Goal: Find specific page/section: Find specific page/section

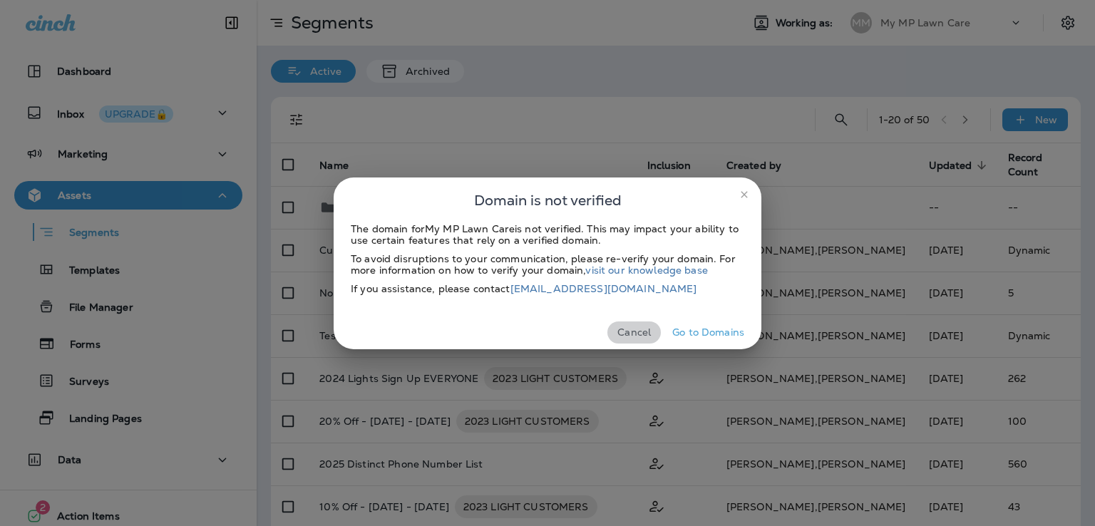
click at [641, 334] on button "Cancel" at bounding box center [633, 332] width 53 height 22
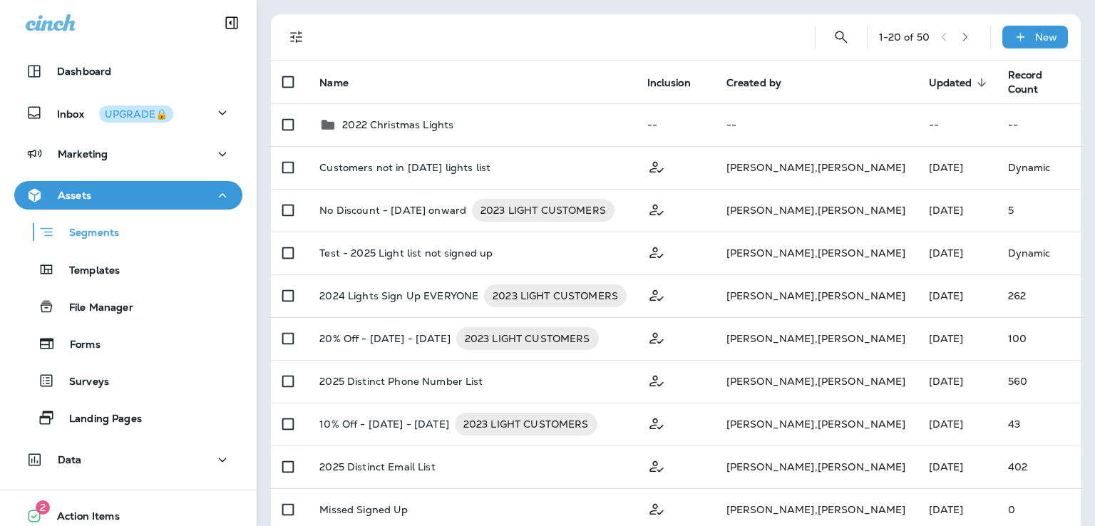
scroll to position [86, 0]
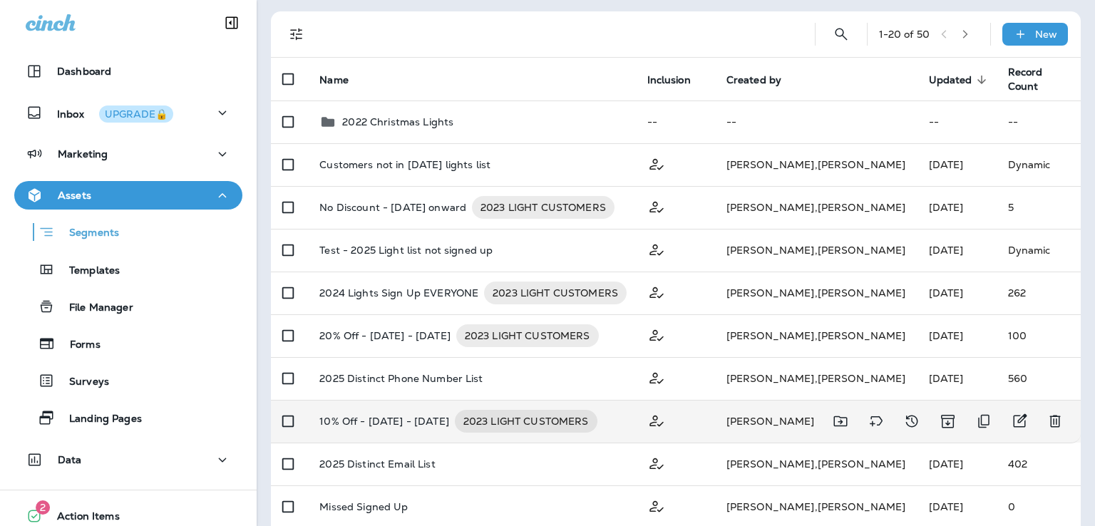
click at [624, 423] on div "10% Off - [DATE] - [DATE] 2023 LIGHT CUSTOMERS" at bounding box center [471, 421] width 304 height 23
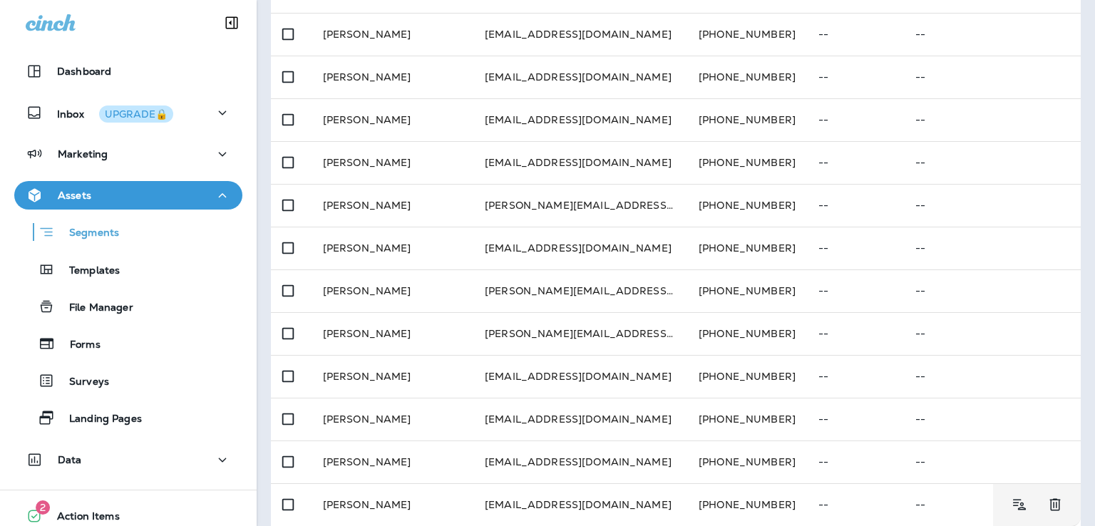
scroll to position [553, 0]
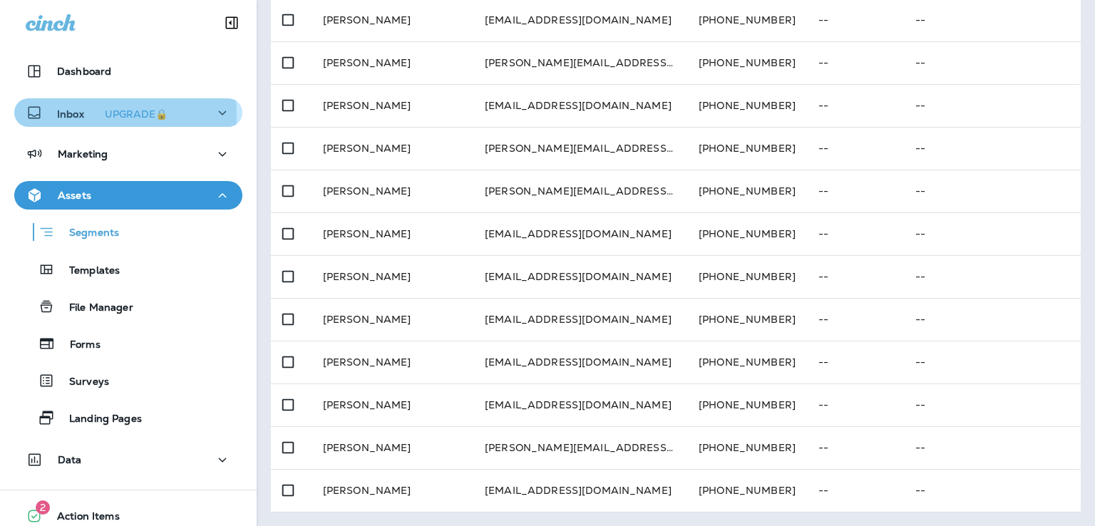
click at [74, 115] on p "Inbox UPGRADE🔒" at bounding box center [115, 112] width 116 height 15
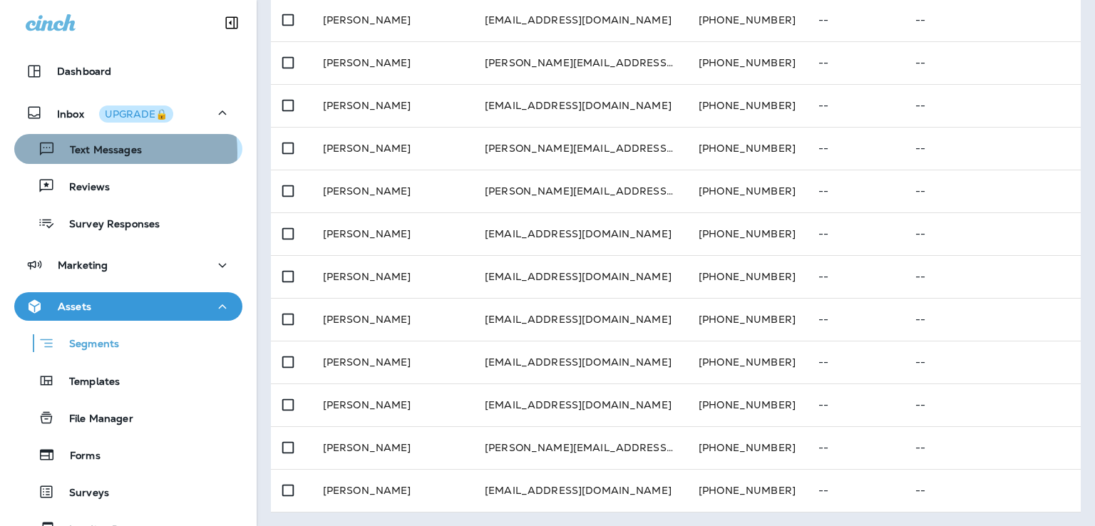
click at [99, 153] on p "Text Messages" at bounding box center [99, 151] width 86 height 14
